Goal: Task Accomplishment & Management: Complete application form

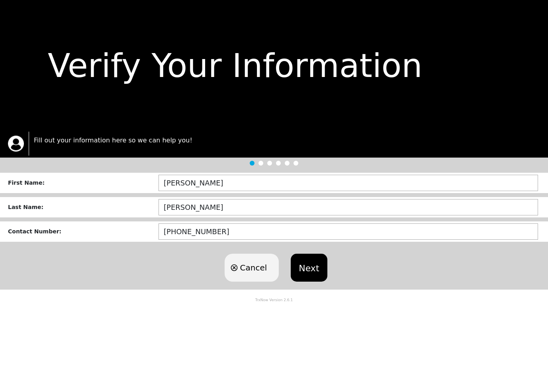
click at [312, 268] on button "Next" at bounding box center [309, 267] width 36 height 28
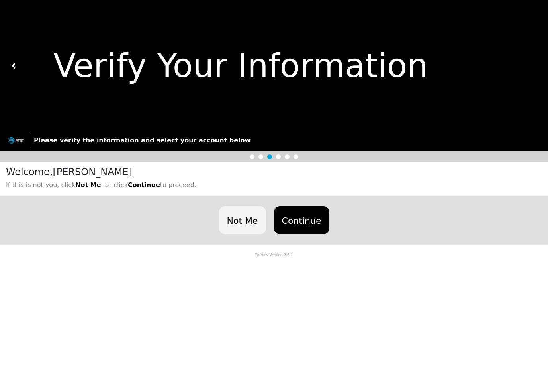
click at [304, 224] on button "Continue" at bounding box center [301, 220] width 55 height 28
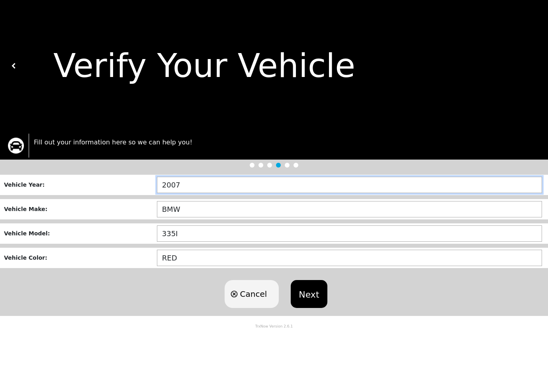
click at [202, 177] on input "2007" at bounding box center [349, 185] width 385 height 16
click at [198, 185] on input "2007" at bounding box center [349, 185] width 385 height 16
type input "2___"
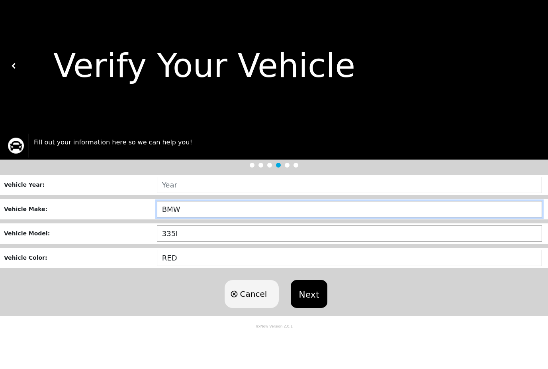
click at [247, 209] on input "BMW" at bounding box center [349, 209] width 385 height 16
type input "B"
type input "K"
type input "HONDA"
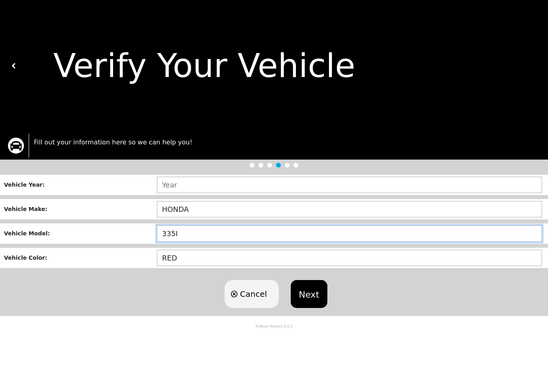
click at [247, 234] on input "335I" at bounding box center [349, 233] width 385 height 16
type input "3"
type input "ODYSSEY"
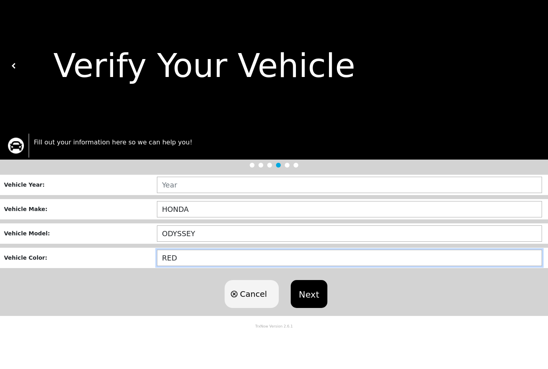
click at [239, 252] on input "RED" at bounding box center [349, 257] width 385 height 16
type input "W"
type input "SILVER/GREY"
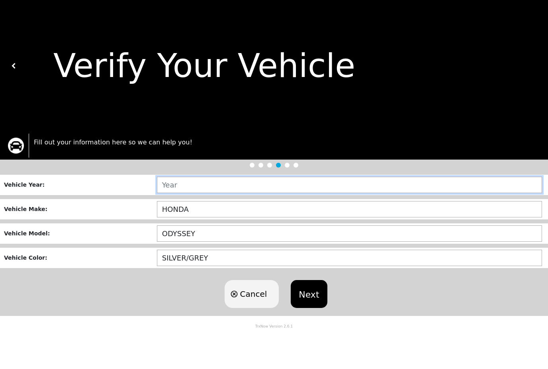
click at [188, 189] on input "text" at bounding box center [349, 185] width 385 height 16
type input "2003"
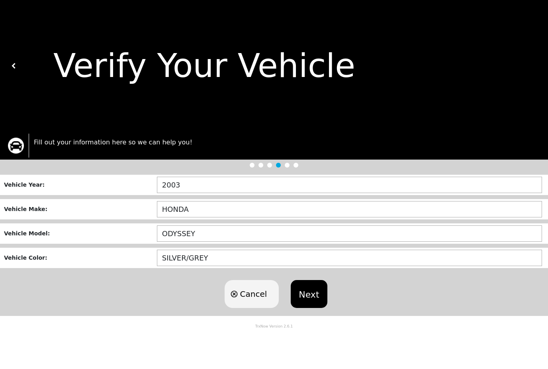
click at [312, 294] on button "Next" at bounding box center [309, 294] width 36 height 28
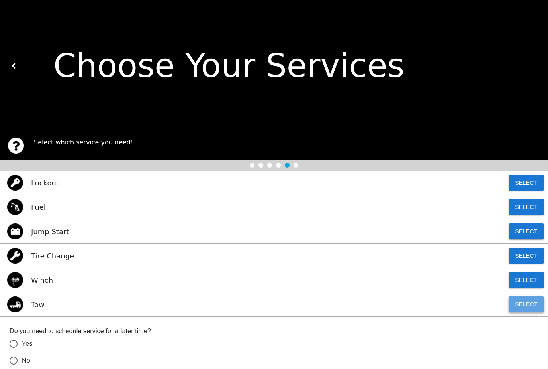
click at [523, 304] on button "Select" at bounding box center [526, 304] width 35 height 16
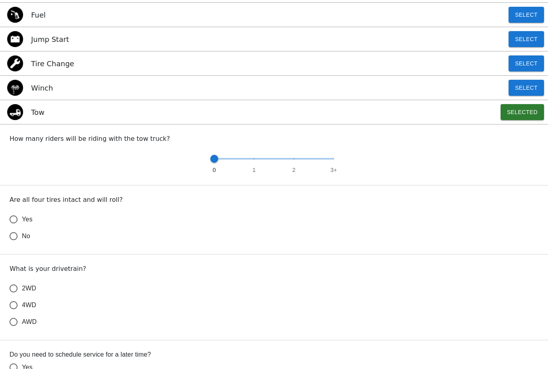
scroll to position [192, 0]
click at [14, 219] on input "Yes" at bounding box center [13, 218] width 17 height 17
radio input "false"
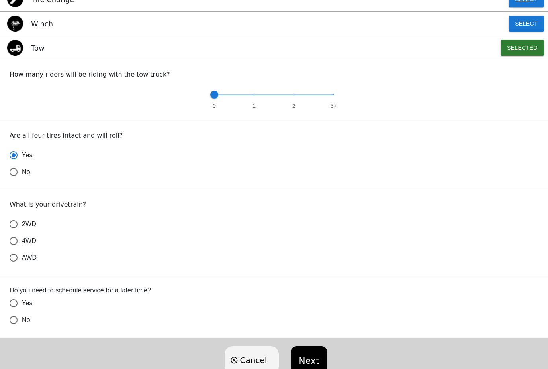
scroll to position [257, 0]
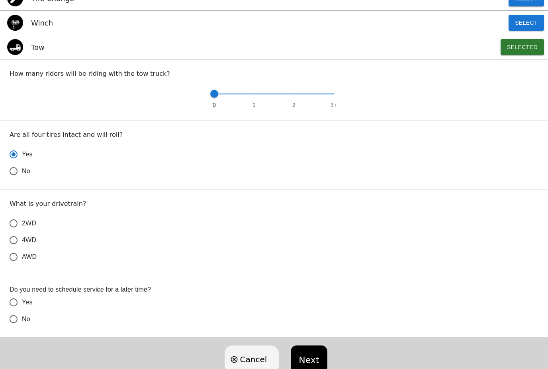
click at [14, 302] on input "Yes" at bounding box center [13, 302] width 17 height 17
radio input "false"
radio input "true"
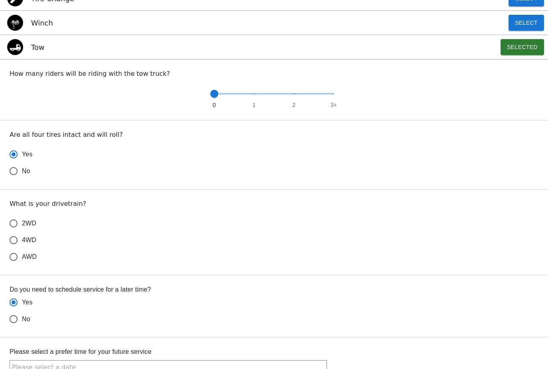
scroll to position [304, 0]
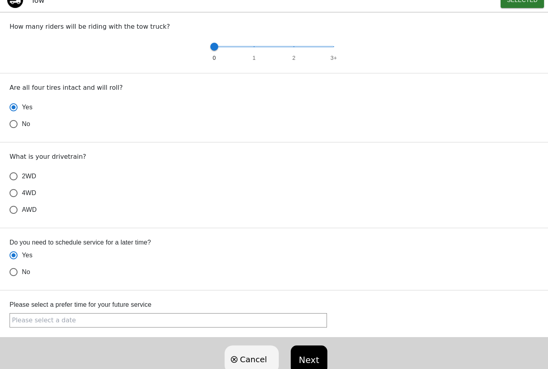
click at [74, 317] on input "text" at bounding box center [169, 320] width 318 height 14
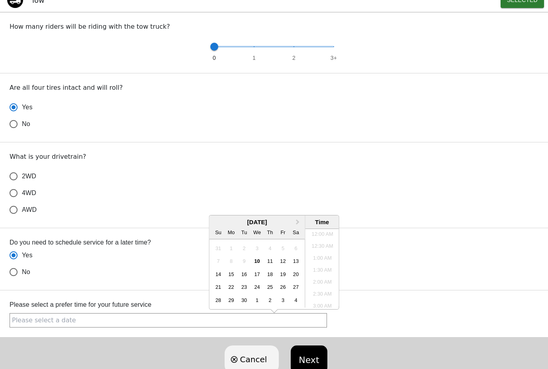
scroll to position [194, 0]
click at [257, 262] on div "10" at bounding box center [257, 260] width 11 height 11
radio input "true"
type input "[DATE] 9:43AM"
click at [322, 293] on li "10:30 AM" at bounding box center [323, 292] width 34 height 12
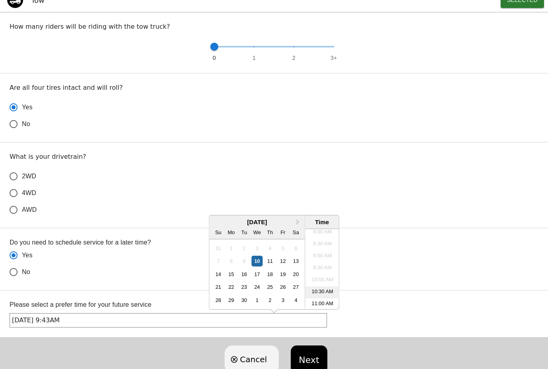
radio input "false"
type input "[DATE] 10:30AM"
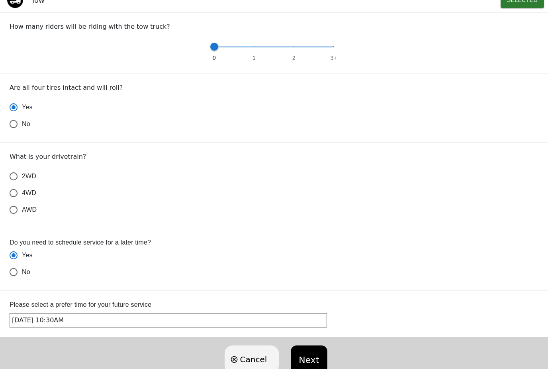
click at [12, 177] on input "2WD" at bounding box center [13, 176] width 17 height 17
radio input "false"
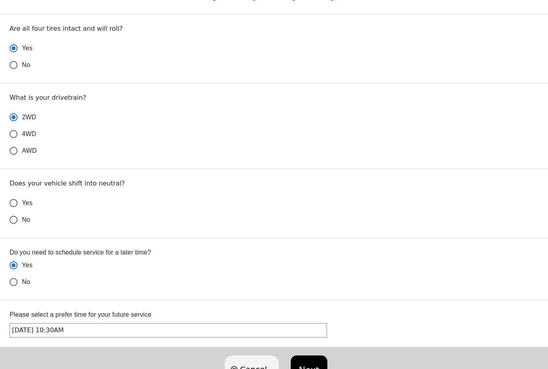
scroll to position [373, 0]
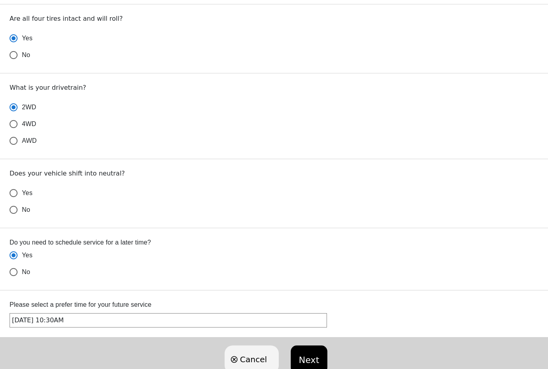
click at [13, 193] on input "Yes" at bounding box center [13, 193] width 17 height 17
radio input "false"
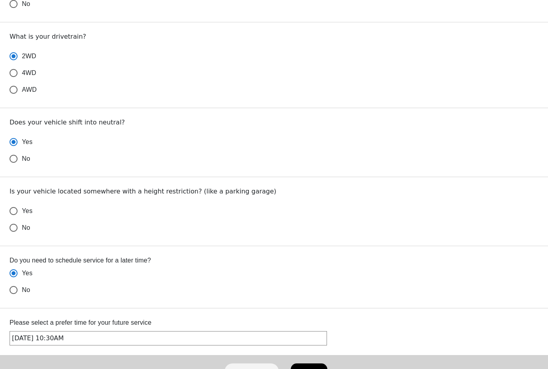
scroll to position [442, 0]
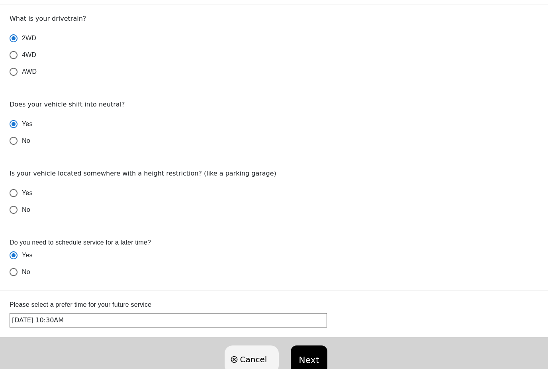
click at [12, 211] on input "No" at bounding box center [13, 209] width 17 height 17
radio input "false"
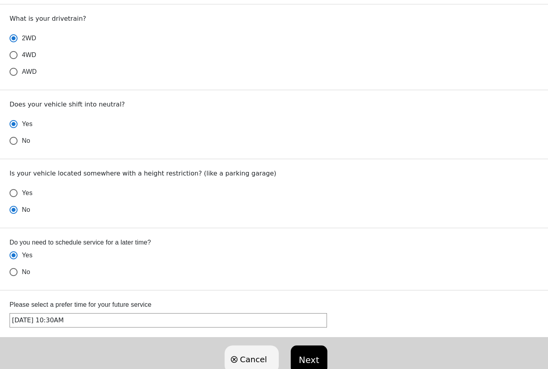
click at [303, 356] on button "Next" at bounding box center [309, 359] width 36 height 28
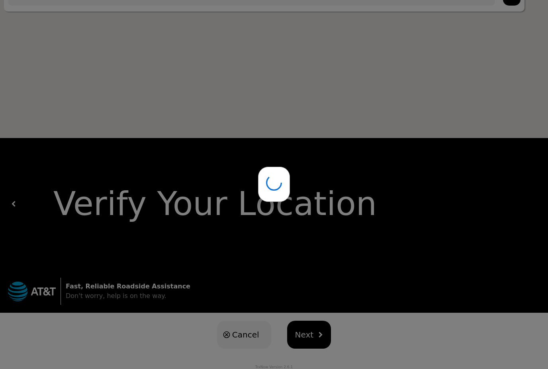
scroll to position [13, 0]
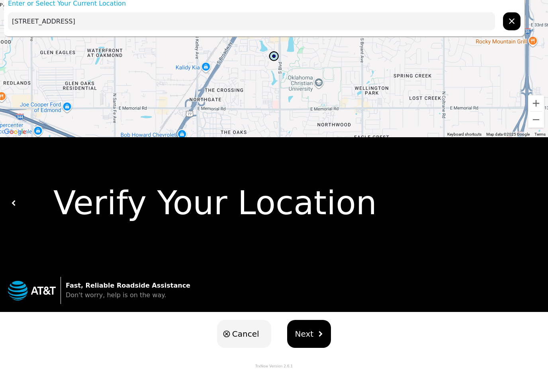
drag, startPoint x: 151, startPoint y: 20, endPoint x: 0, endPoint y: 27, distance: 150.9
click at [0, 27] on div "Enter or Select Your Current Location [STREET_ADDRESS] To navigate the map with…" at bounding box center [274, 178] width 548 height 382
type input "3"
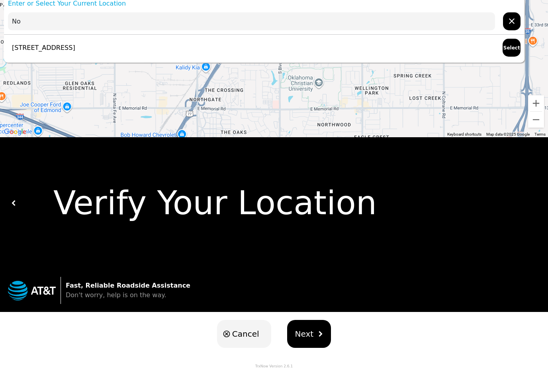
type input "N"
click at [75, 47] on p "[STREET_ADDRESS]" at bounding box center [41, 48] width 67 height 10
type input "[STREET_ADDRESS]"
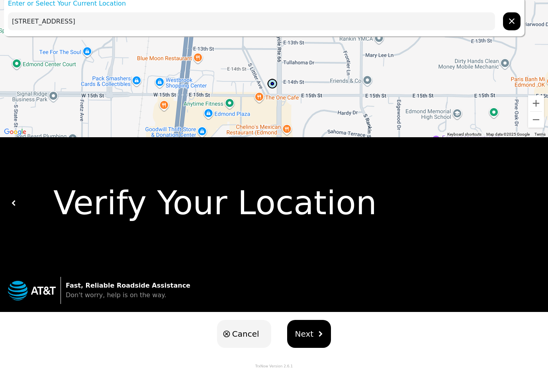
click at [318, 331] on img "hidden" at bounding box center [321, 334] width 6 height 6
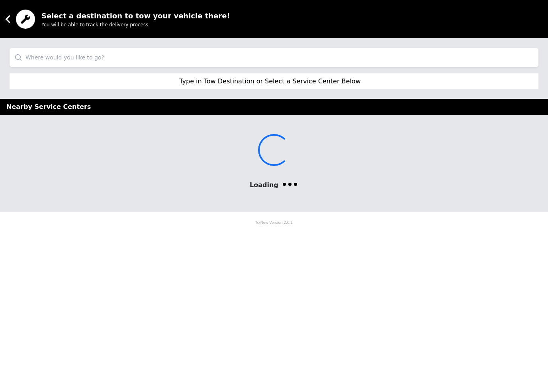
scroll to position [0, 0]
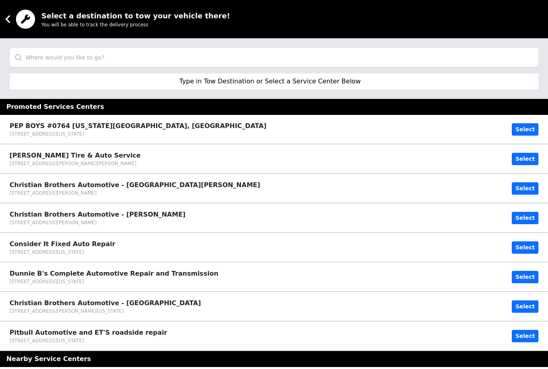
click at [99, 56] on input "search" at bounding box center [274, 57] width 529 height 19
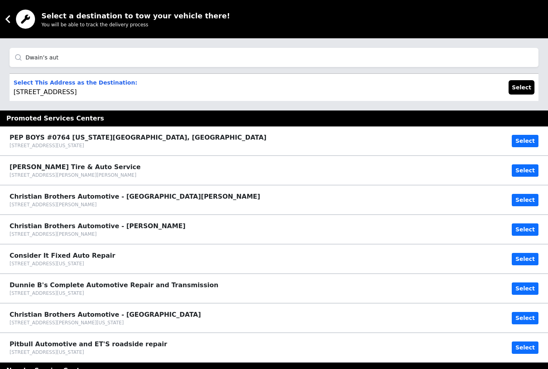
type input "Dwain’s aut"
click at [524, 87] on button "Select" at bounding box center [522, 87] width 26 height 14
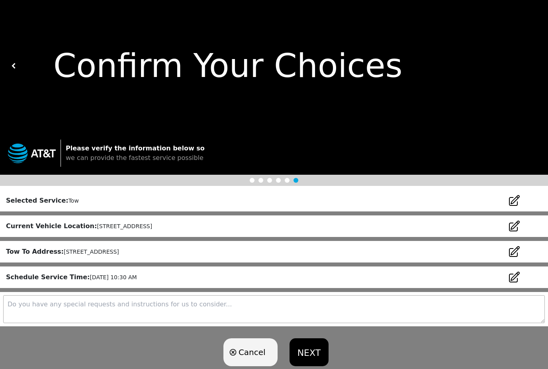
scroll to position [22, 0]
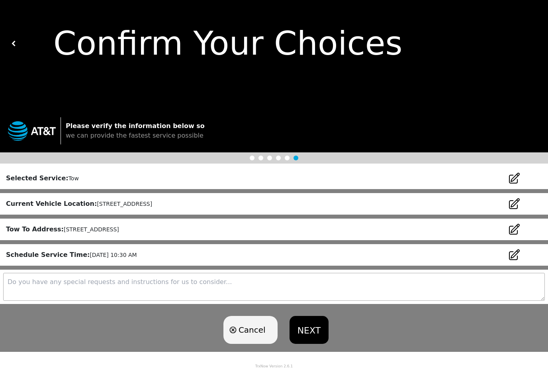
click at [304, 328] on button "NEXT" at bounding box center [309, 330] width 39 height 28
